Goal: Information Seeking & Learning: Find specific fact

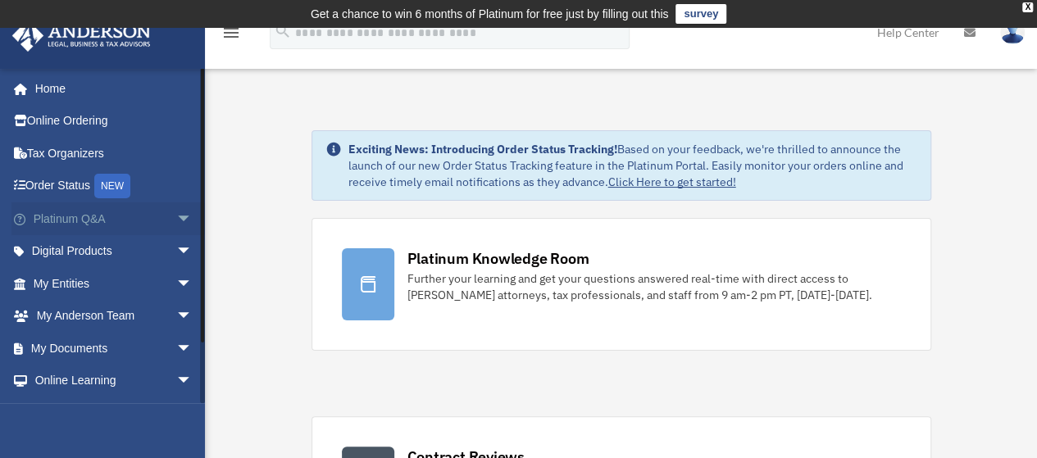
click at [107, 215] on link "Platinum Q&A arrow_drop_down" at bounding box center [114, 218] width 206 height 33
click at [176, 219] on span "arrow_drop_down" at bounding box center [192, 219] width 33 height 34
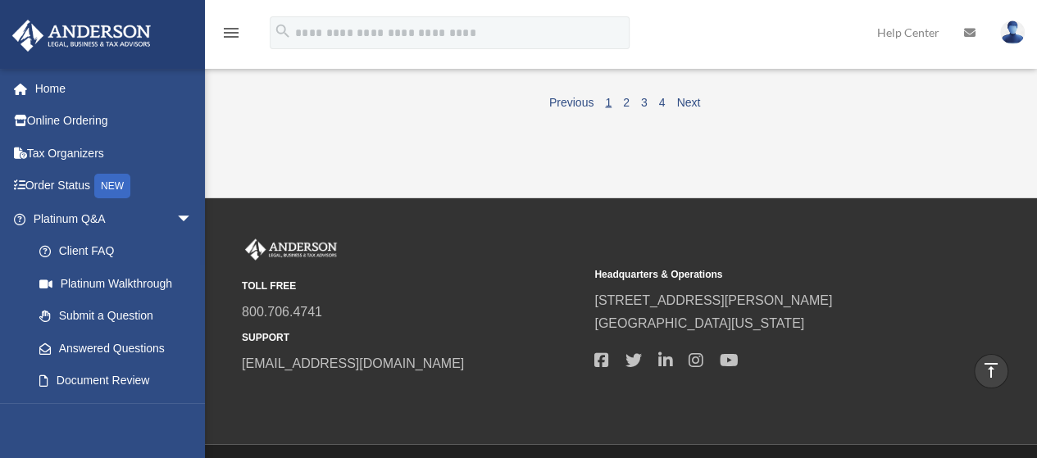
scroll to position [1600, 0]
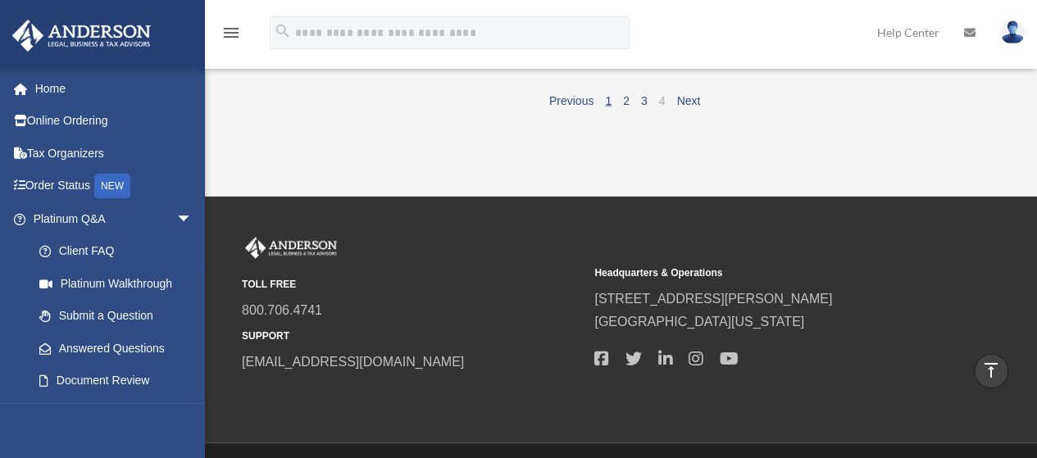
click at [664, 107] on link "4" at bounding box center [662, 100] width 7 height 13
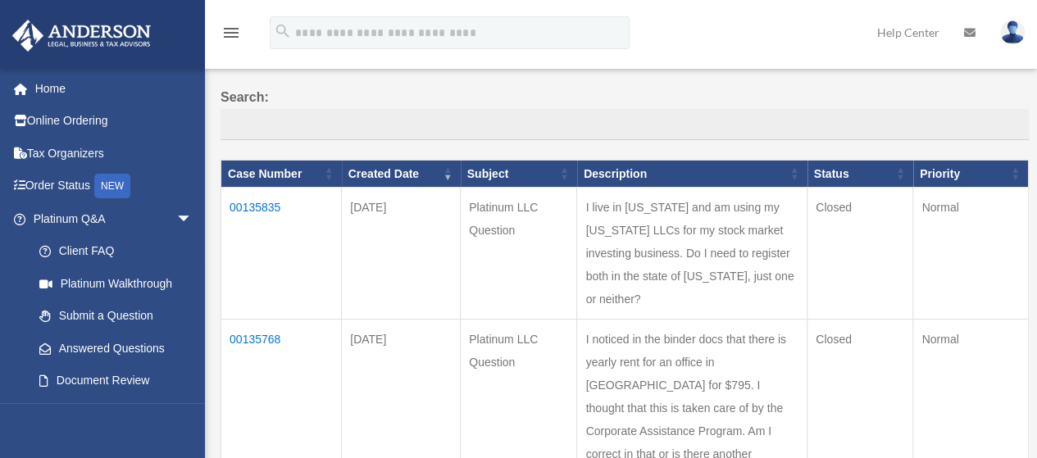
scroll to position [138, 0]
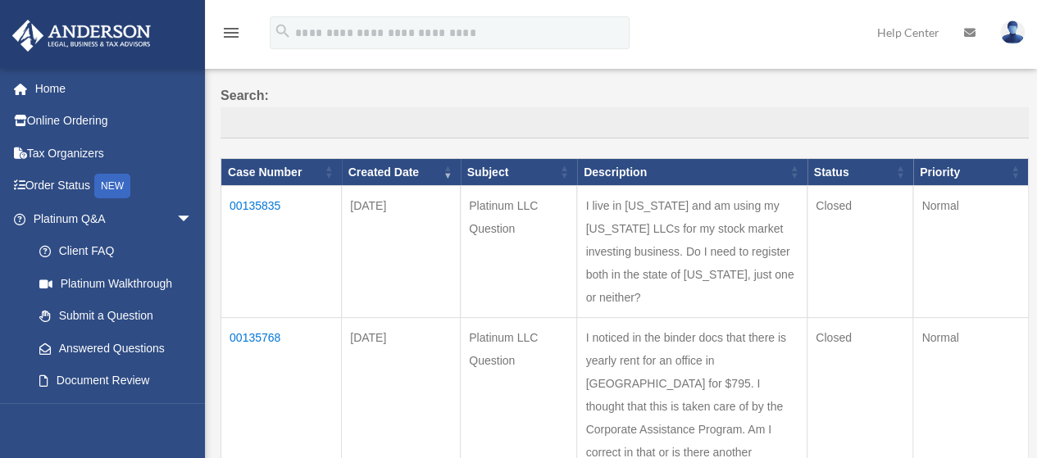
click at [256, 196] on td "00135835" at bounding box center [281, 252] width 120 height 132
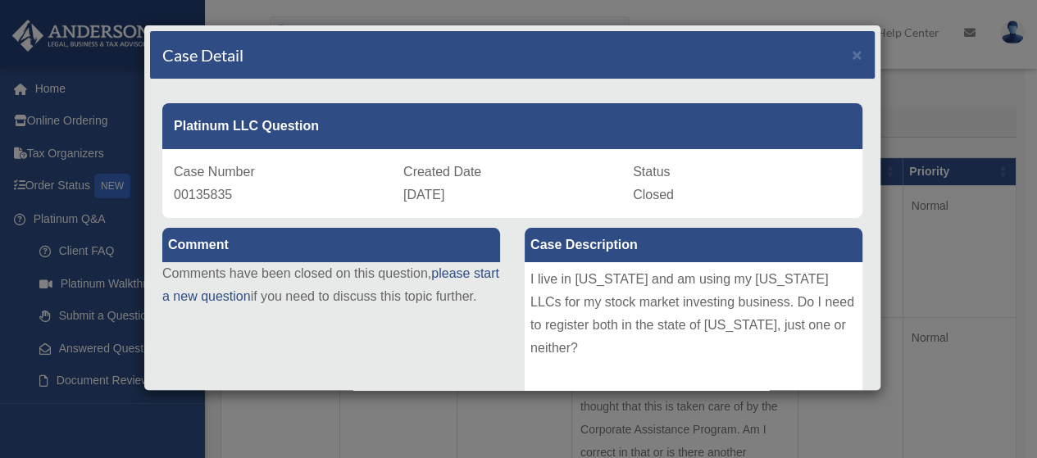
scroll to position [0, 0]
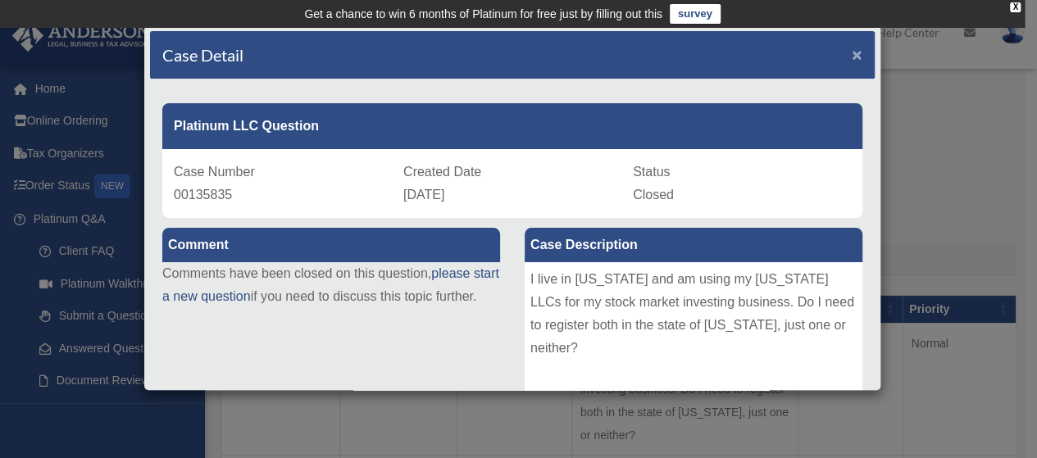
click at [851, 54] on span "×" at bounding box center [856, 54] width 11 height 19
